Goal: Information Seeking & Learning: Find specific fact

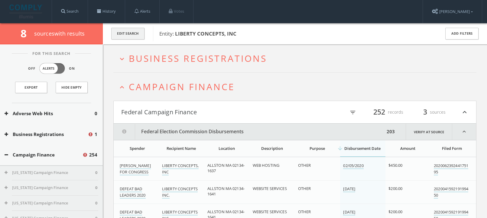
click at [125, 34] on button "Edit Search" at bounding box center [127, 34] width 33 height 12
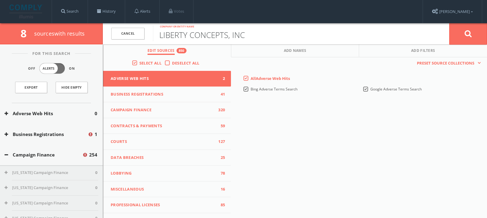
click at [172, 36] on input "LIBERTY CONCEPTS, INC" at bounding box center [301, 34] width 296 height 16
click at [70, 8] on link "Search" at bounding box center [70, 11] width 36 height 23
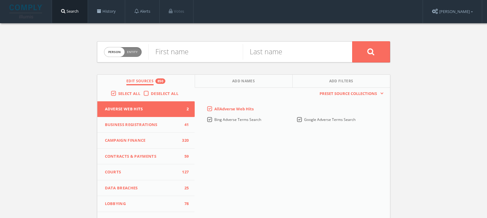
click at [179, 62] on form "Person Entity person First name Last name" at bounding box center [243, 51] width 293 height 21
click at [182, 53] on input "text" at bounding box center [195, 52] width 94 height 16
type input "[PERSON_NAME]"
click at [284, 53] on input "text" at bounding box center [290, 52] width 94 height 16
type input "[PERSON_NAME]"
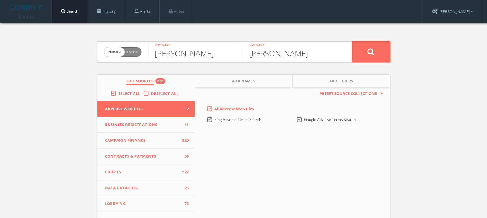
click at [382, 56] on button at bounding box center [371, 51] width 38 height 21
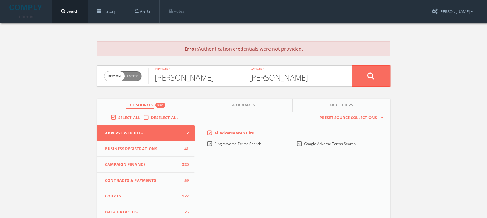
click at [377, 77] on button at bounding box center [371, 76] width 38 height 21
